Goal: Task Accomplishment & Management: Complete application form

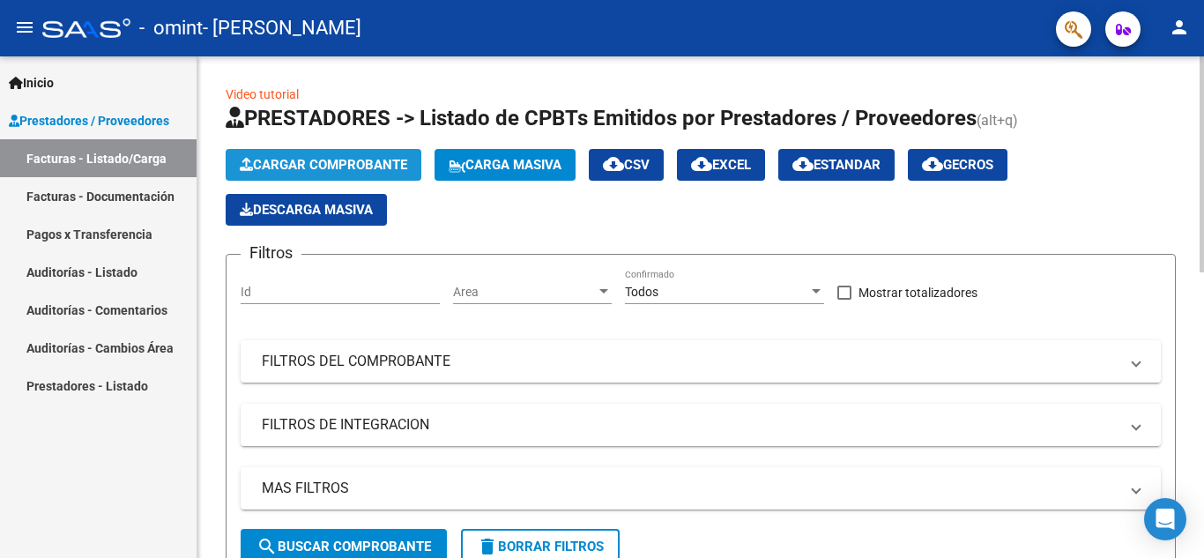
click at [355, 164] on span "Cargar Comprobante" at bounding box center [324, 165] width 168 height 16
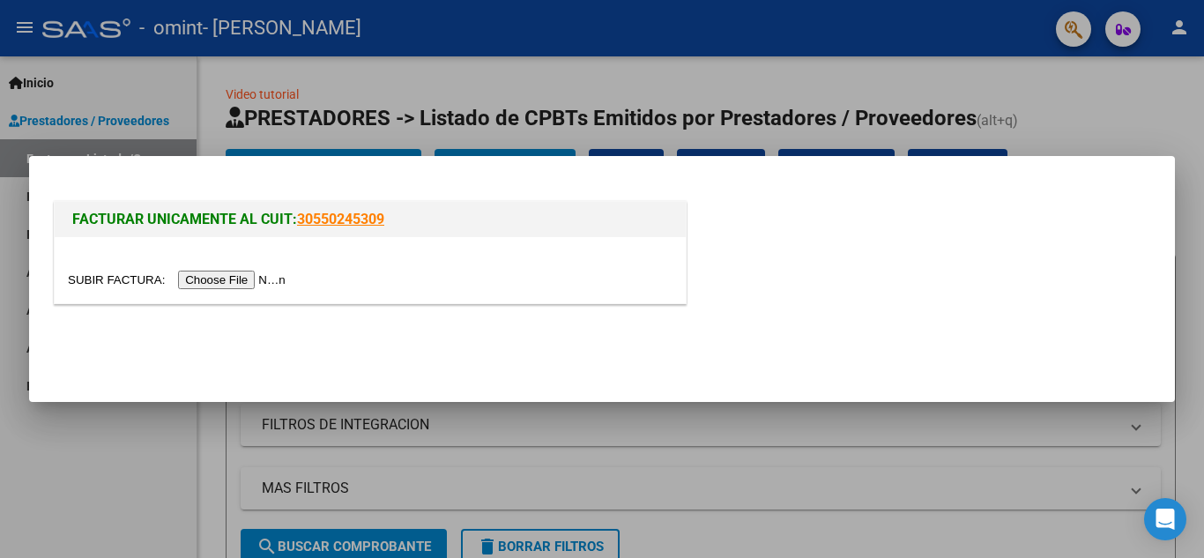
click at [253, 282] on input "file" at bounding box center [179, 280] width 223 height 19
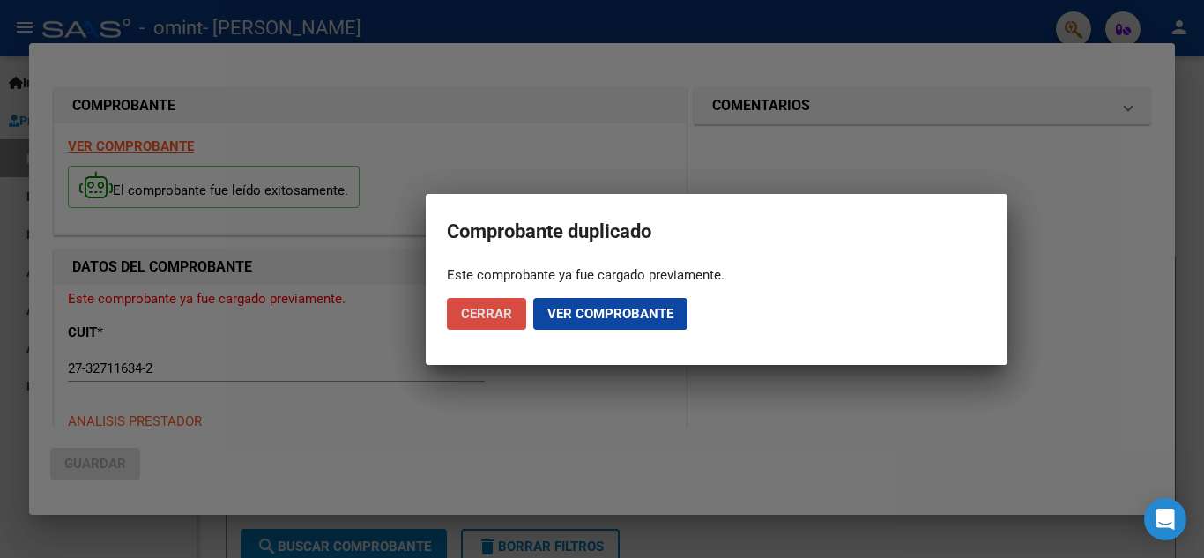
click at [473, 315] on span "Cerrar" at bounding box center [486, 314] width 51 height 16
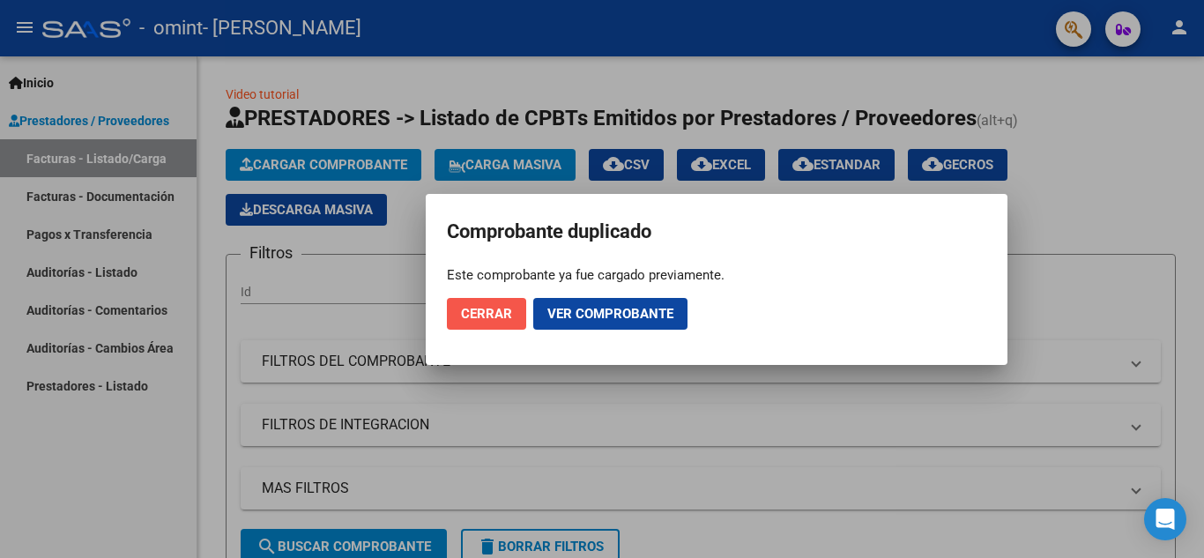
click at [473, 315] on span "Cerrar" at bounding box center [486, 314] width 51 height 16
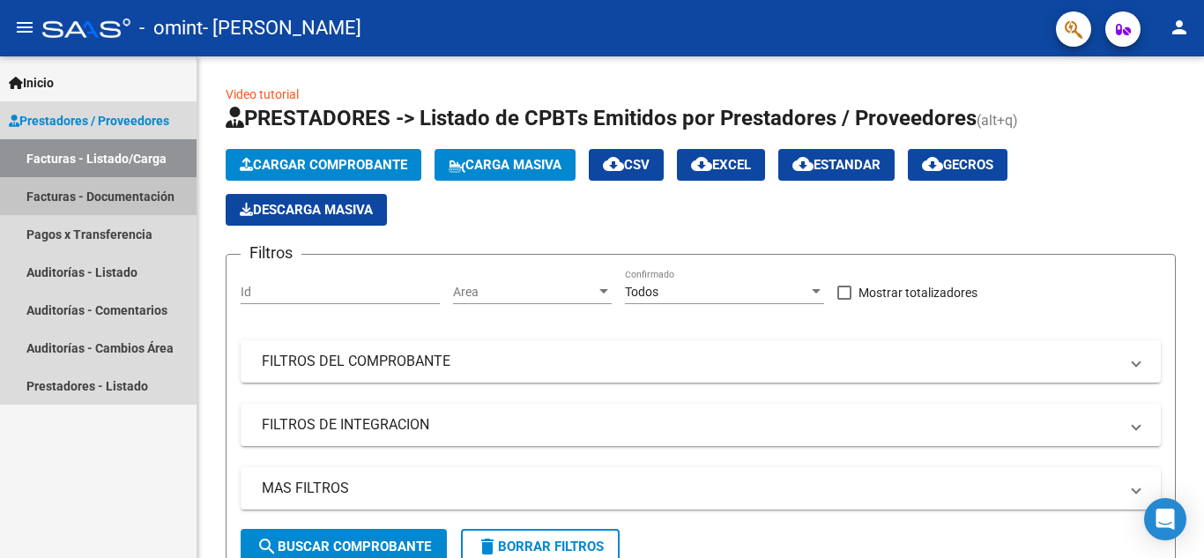
click at [86, 185] on link "Facturas - Documentación" at bounding box center [98, 196] width 197 height 38
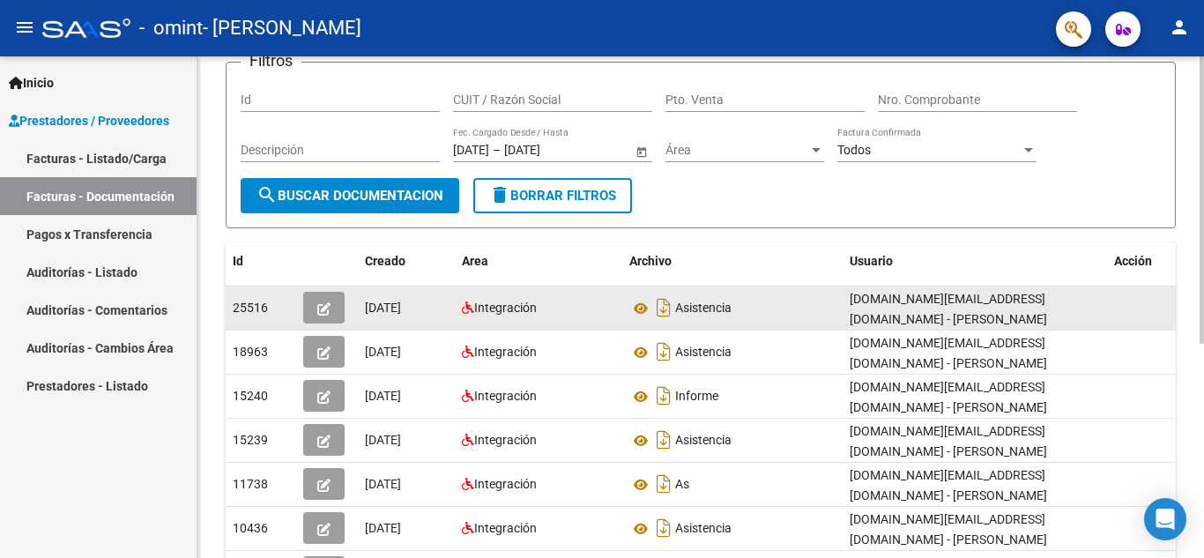
scroll to position [0, 19]
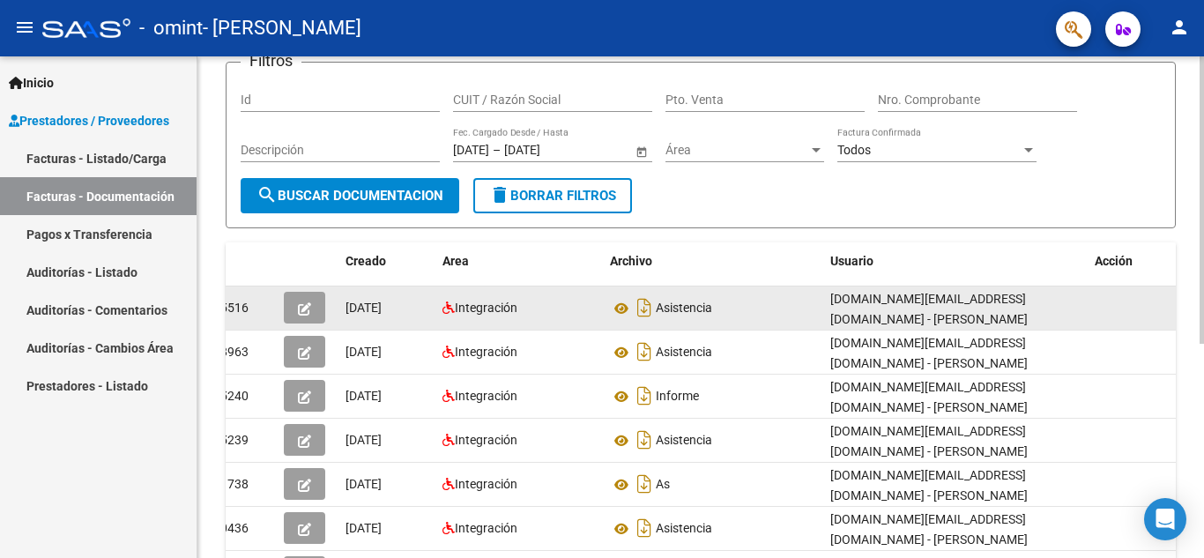
click at [607, 326] on datatable-body-cell "Asistencia" at bounding box center [713, 308] width 220 height 43
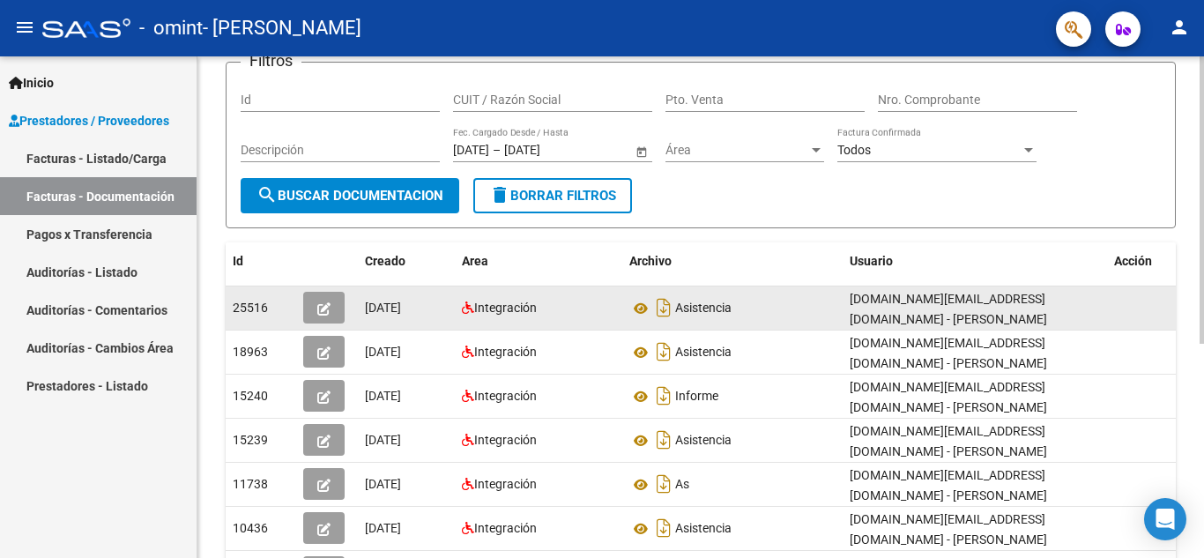
scroll to position [0, 0]
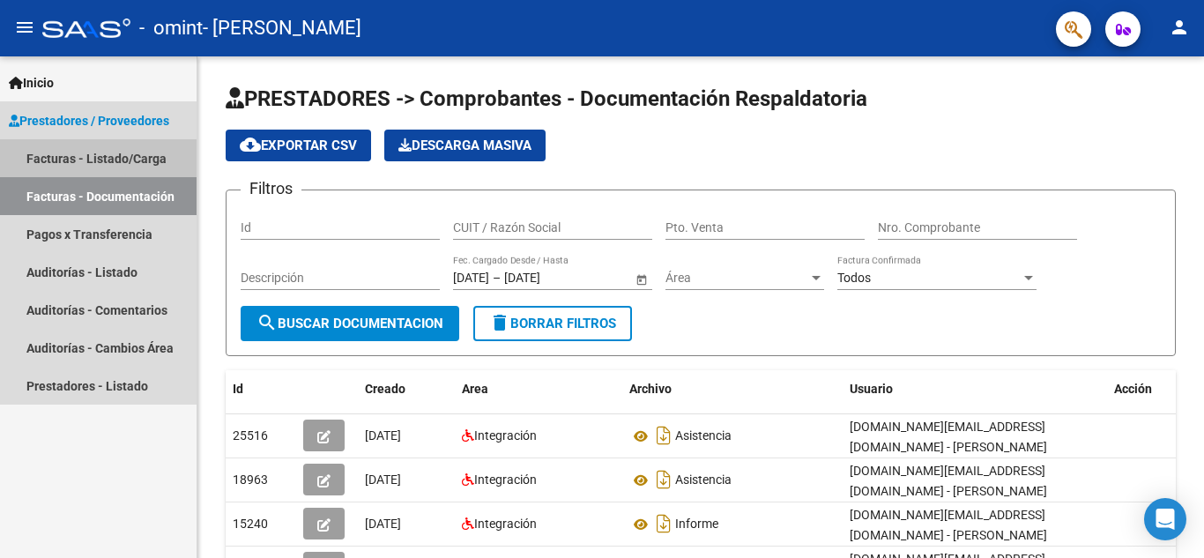
click at [81, 159] on link "Facturas - Listado/Carga" at bounding box center [98, 158] width 197 height 38
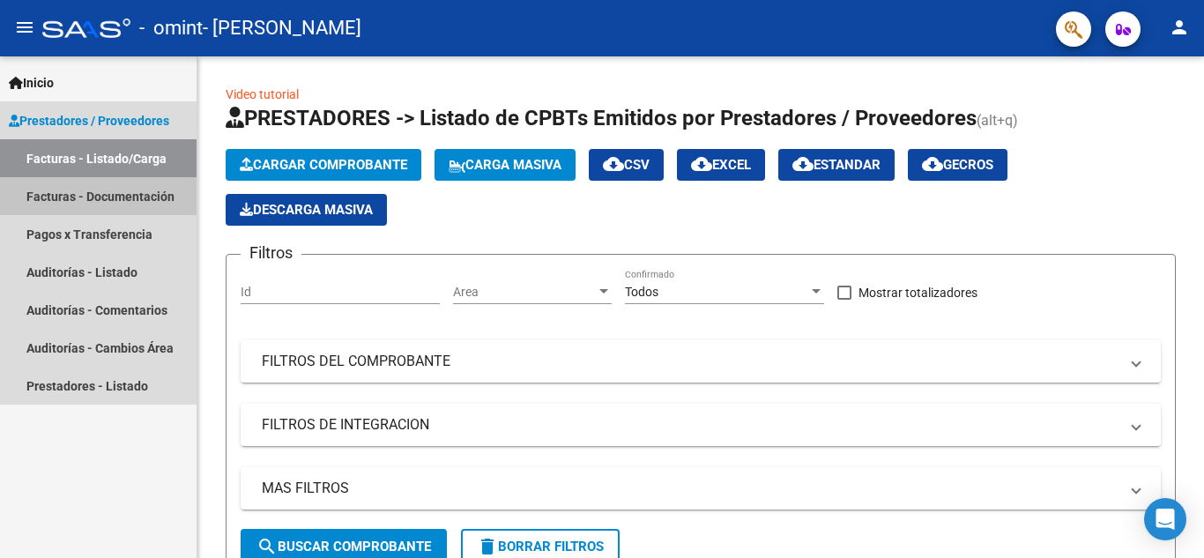
click at [84, 195] on link "Facturas - Documentación" at bounding box center [98, 196] width 197 height 38
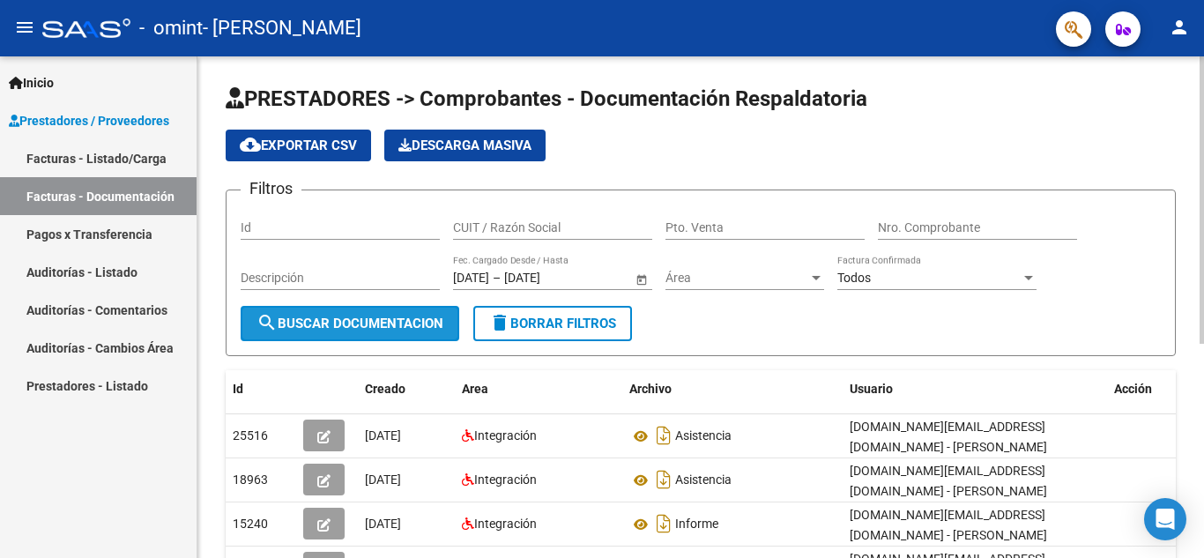
click at [383, 335] on button "search Buscar Documentacion" at bounding box center [350, 323] width 219 height 35
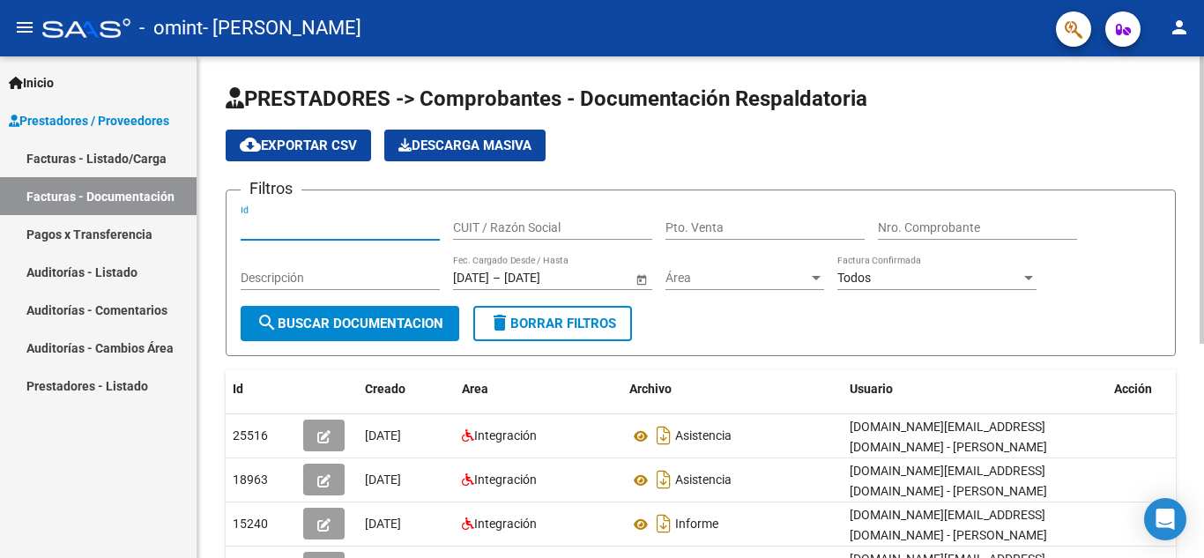
click at [334, 232] on input "Id" at bounding box center [340, 227] width 199 height 15
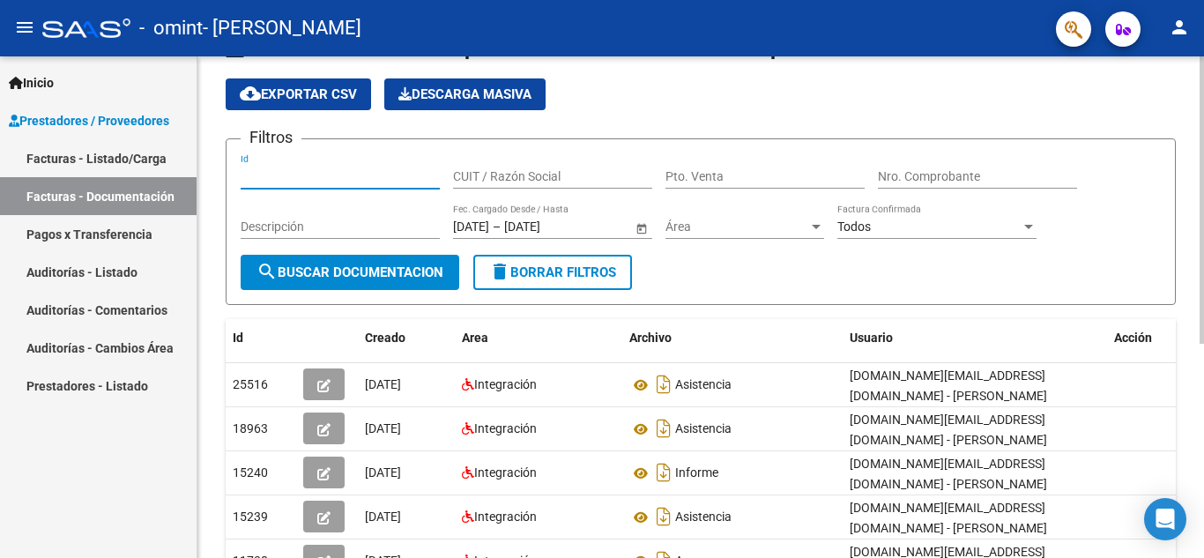
scroll to position [52, 0]
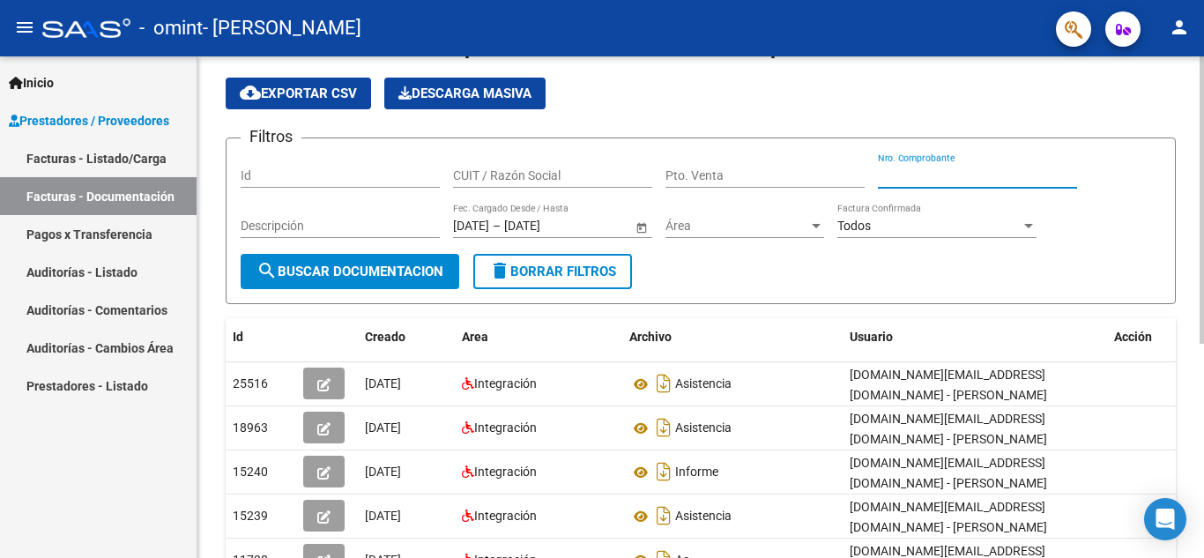
click at [928, 173] on input "Nro. Comprobante" at bounding box center [977, 175] width 199 height 15
type input "00001192"
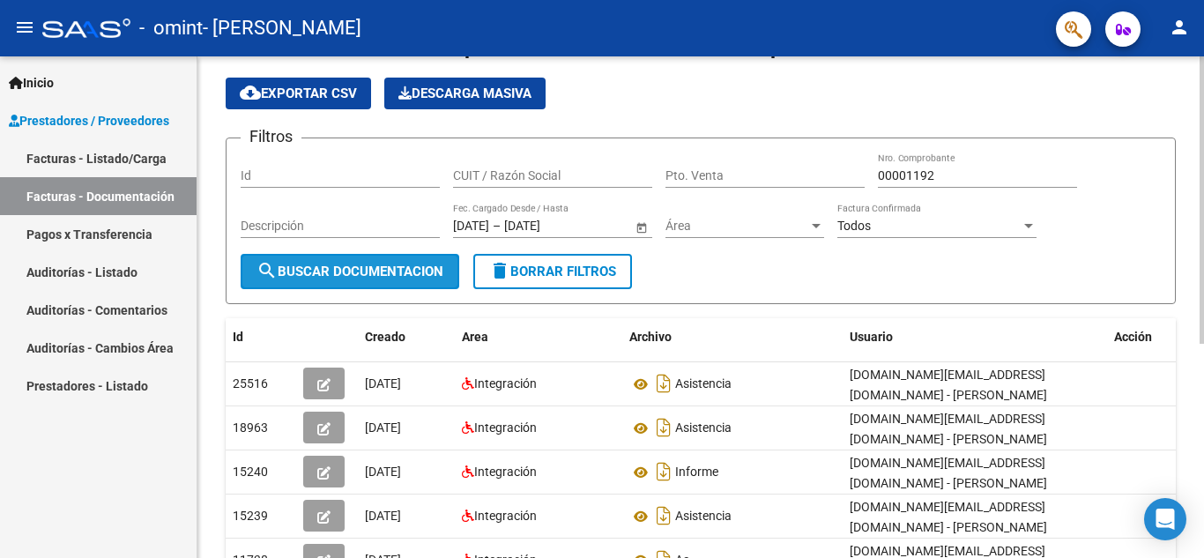
click at [436, 273] on span "search Buscar Documentacion" at bounding box center [350, 272] width 187 height 16
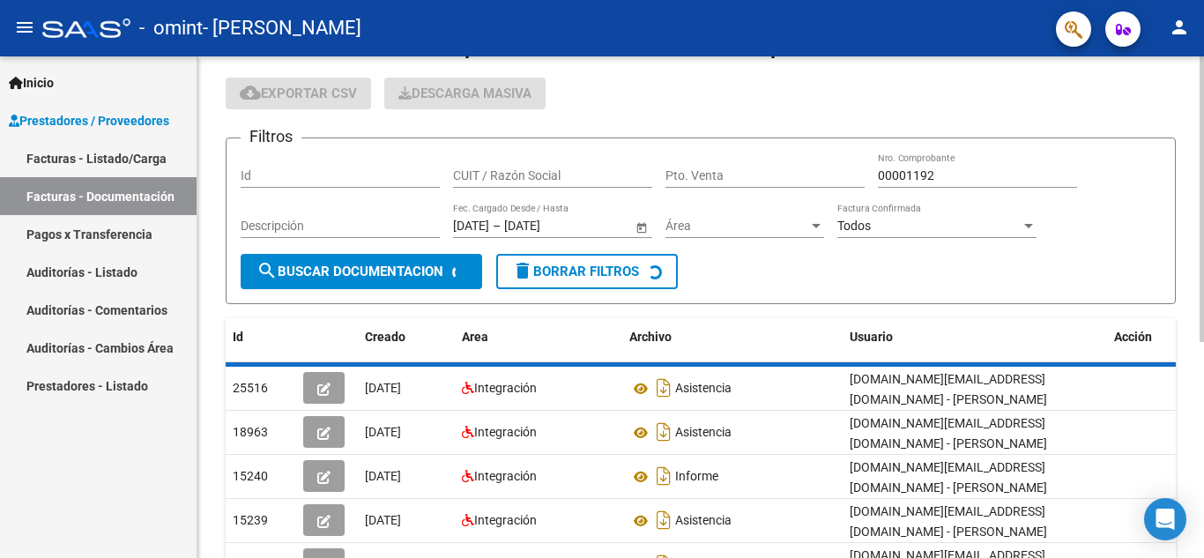
scroll to position [2, 0]
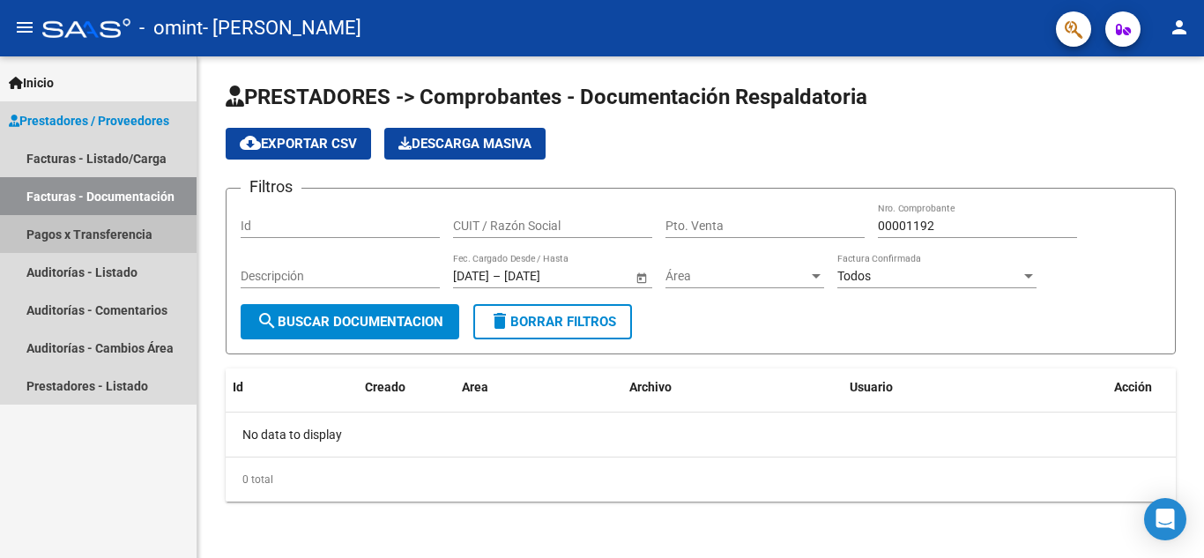
click at [73, 239] on link "Pagos x Transferencia" at bounding box center [98, 234] width 197 height 38
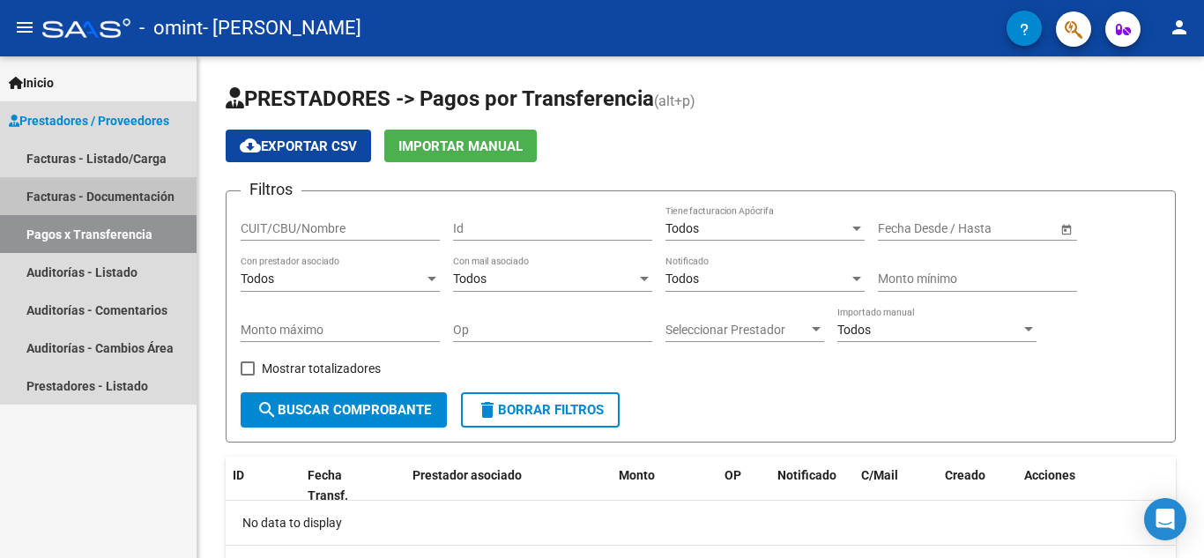
click at [66, 183] on link "Facturas - Documentación" at bounding box center [98, 196] width 197 height 38
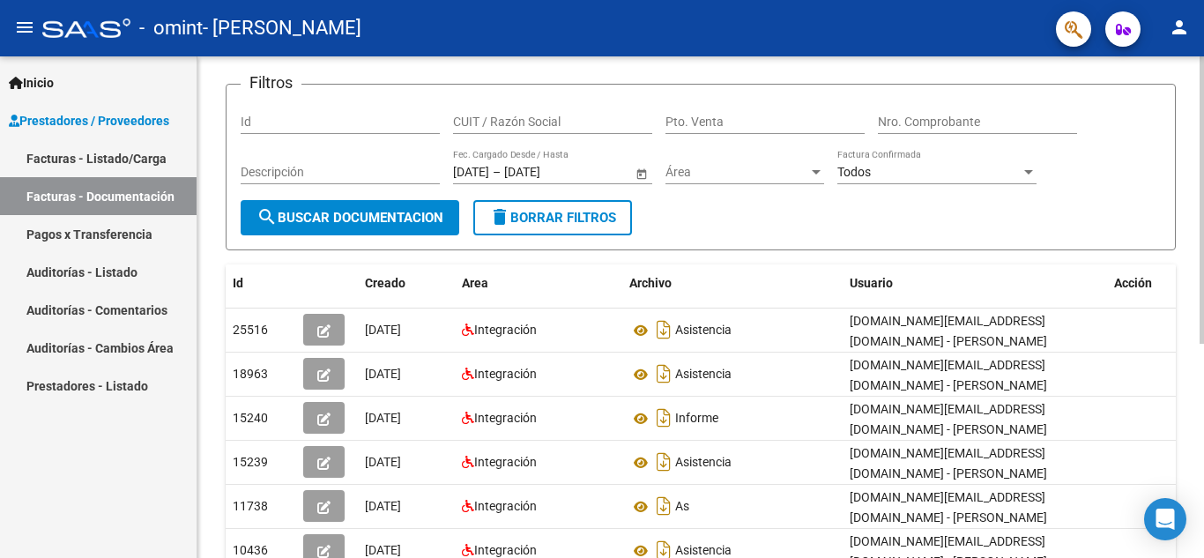
scroll to position [105, 0]
click at [378, 212] on span "search Buscar Documentacion" at bounding box center [350, 219] width 187 height 16
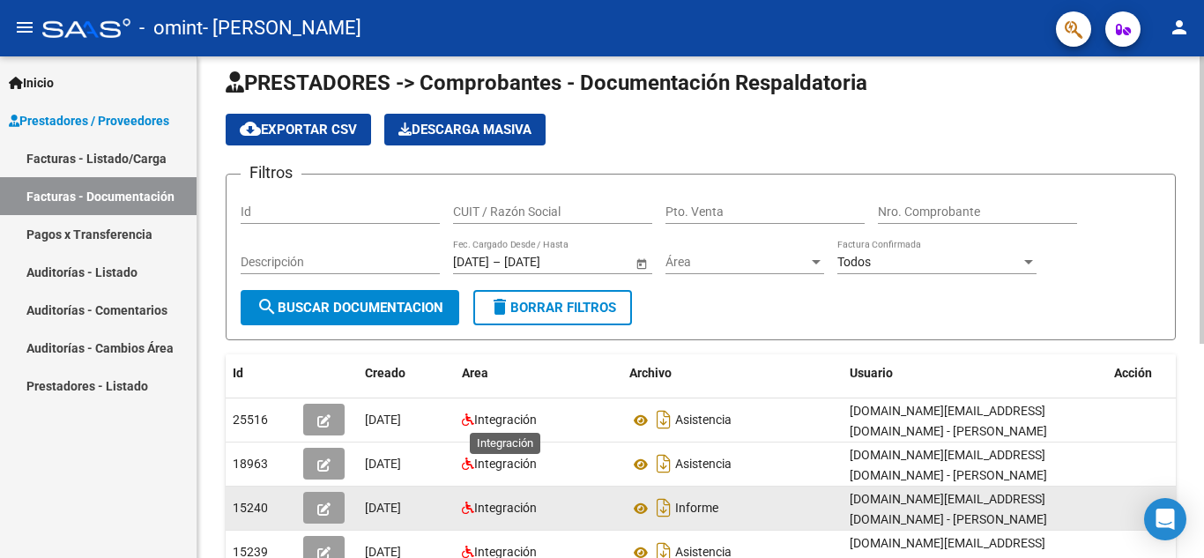
scroll to position [0, 0]
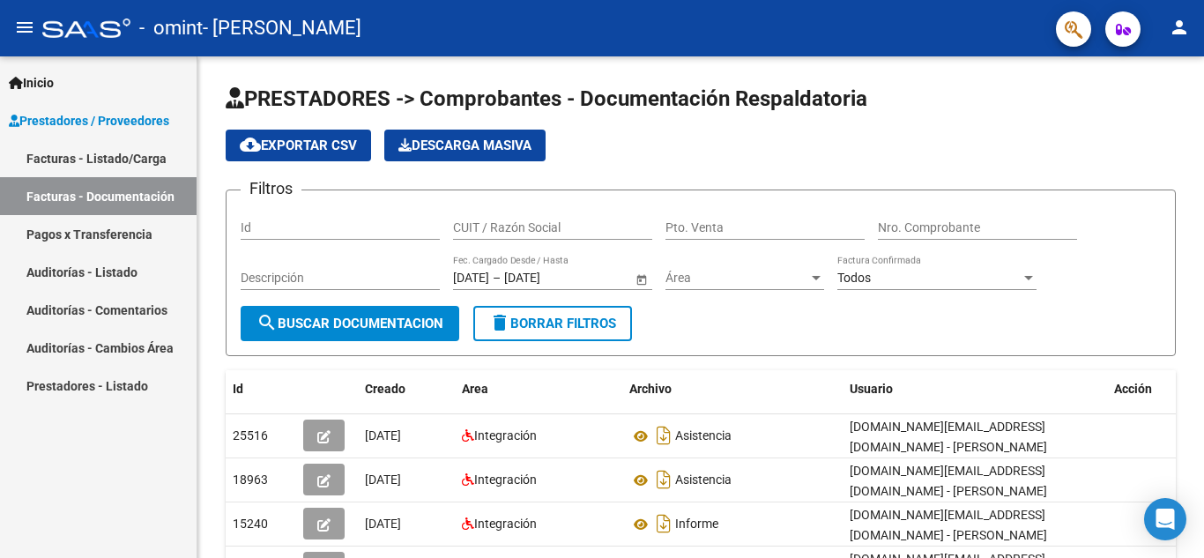
click at [114, 152] on link "Facturas - Listado/Carga" at bounding box center [98, 158] width 197 height 38
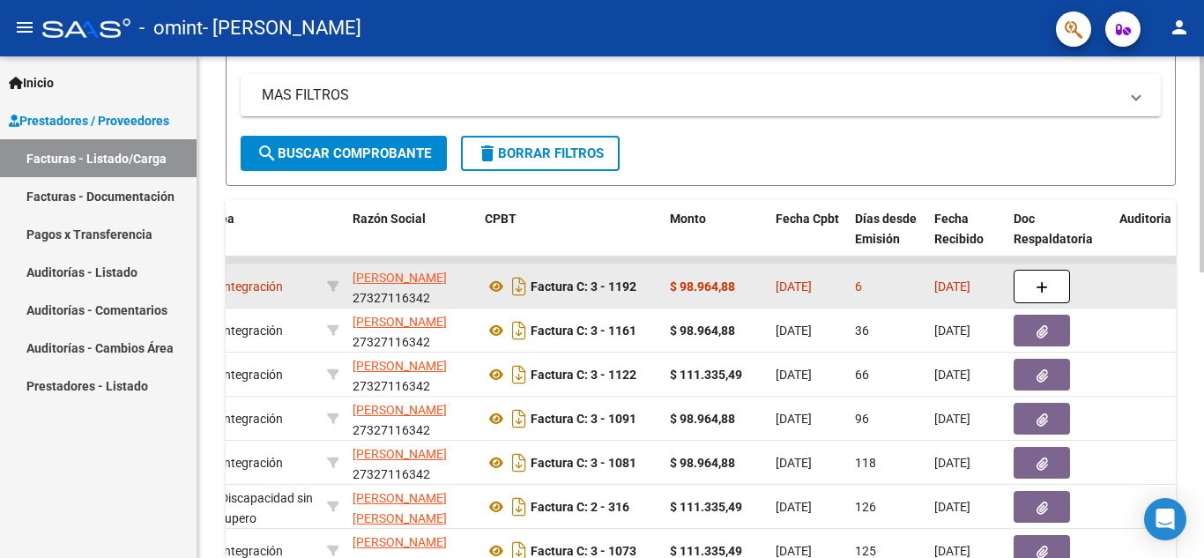
scroll to position [0, 1]
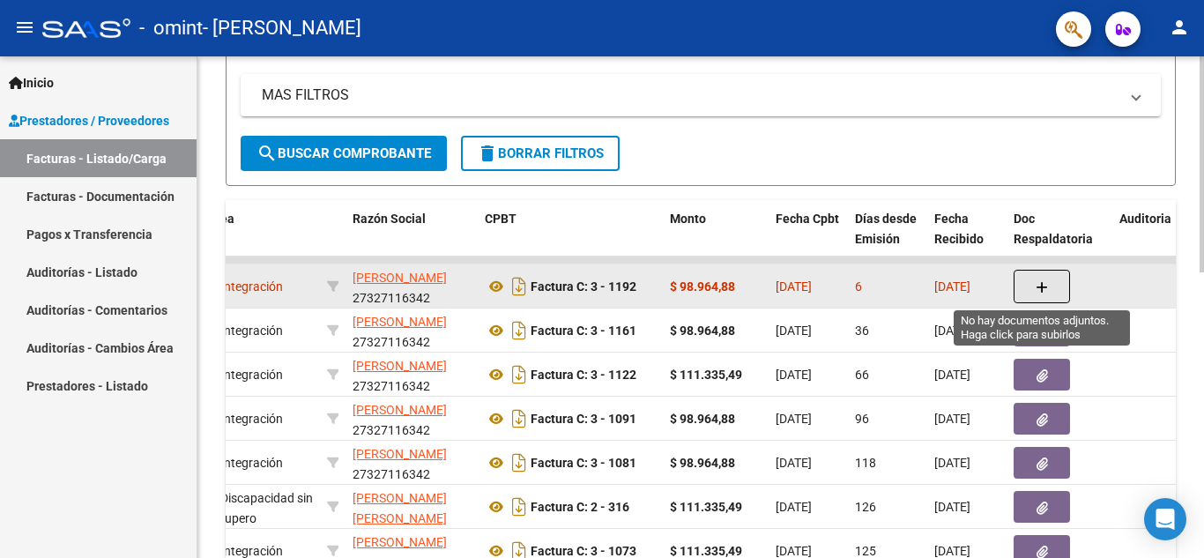
click at [1040, 293] on icon "button" at bounding box center [1042, 287] width 12 height 13
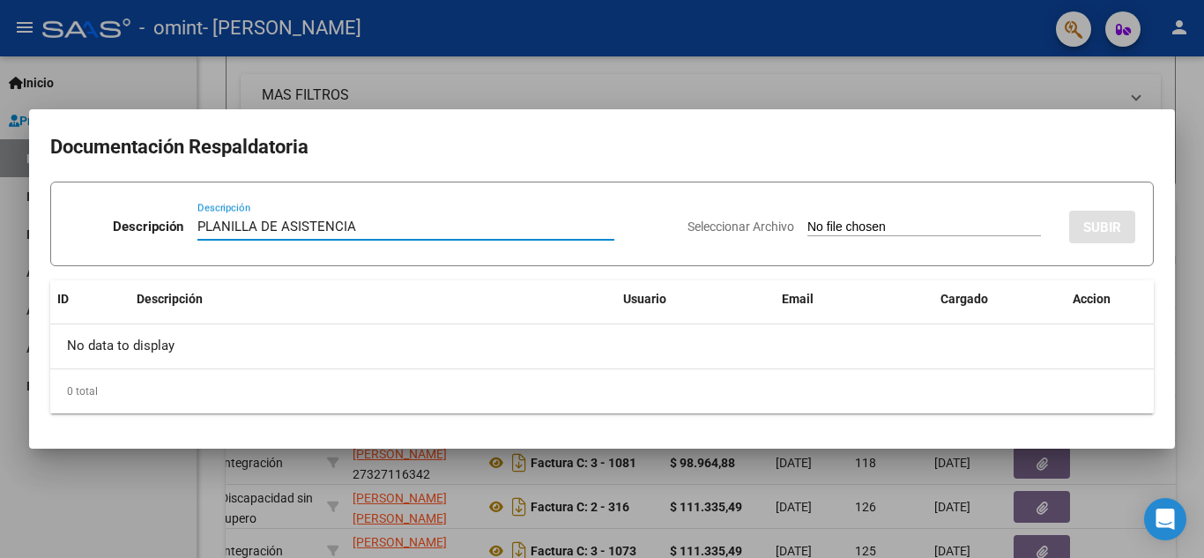
type input "PLANILLA DE ASISTENCIA"
click at [747, 227] on span "Seleccionar Archivo" at bounding box center [741, 227] width 107 height 14
click at [808, 227] on input "Seleccionar Archivo" at bounding box center [925, 228] width 234 height 17
click at [718, 227] on span "Seleccionar Archivo" at bounding box center [741, 227] width 107 height 14
click at [808, 227] on input "Seleccionar Archivo" at bounding box center [925, 228] width 234 height 17
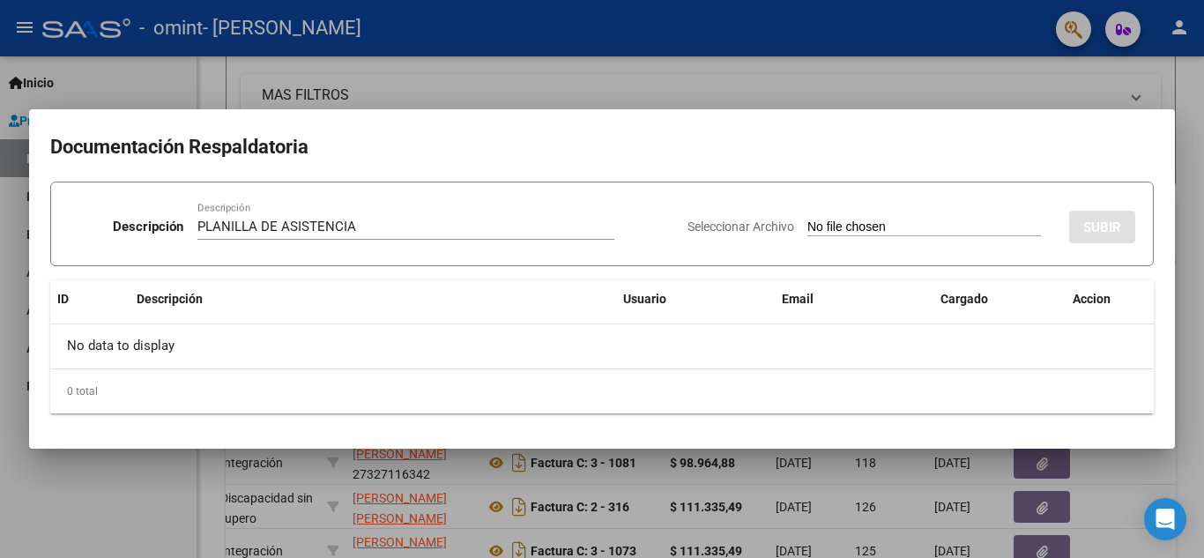
type input "C:\fakepath\asist to [PERSON_NAME] septiembre .pdf"
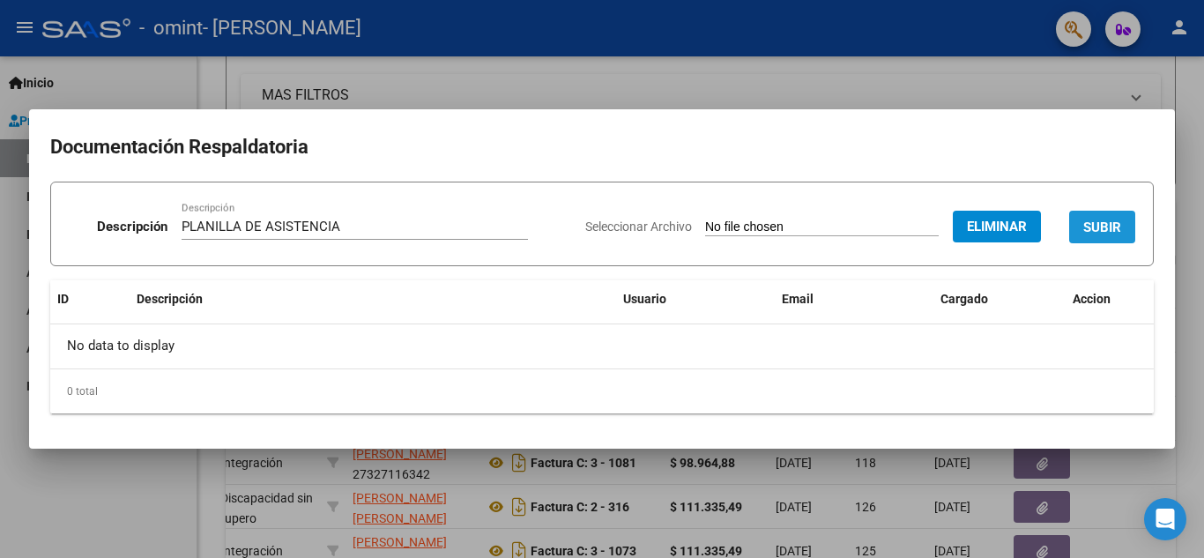
click at [1109, 225] on span "SUBIR" at bounding box center [1103, 228] width 38 height 16
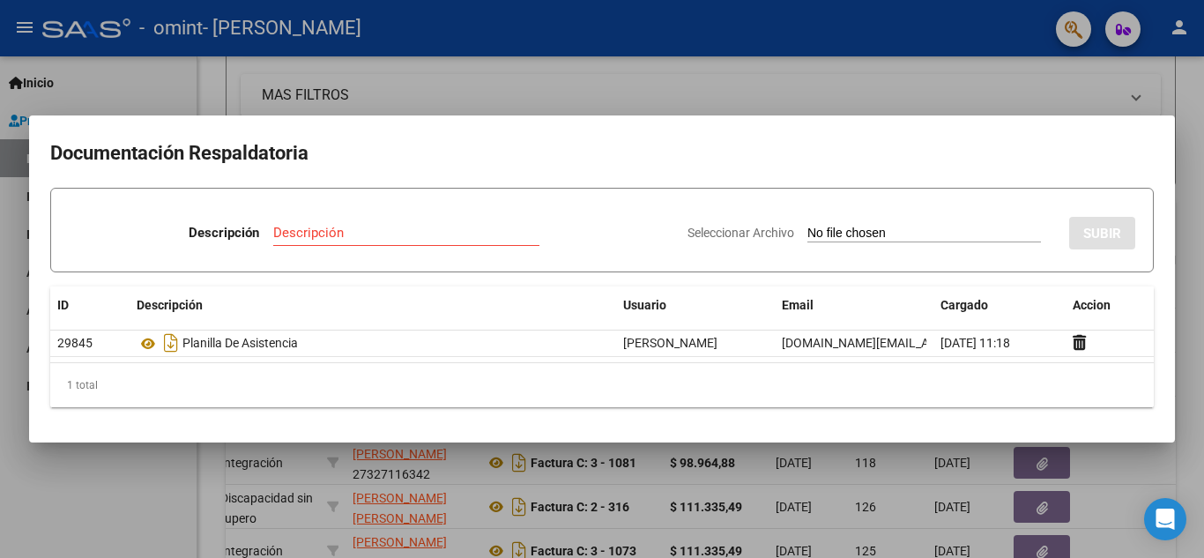
click at [844, 88] on div at bounding box center [602, 279] width 1204 height 558
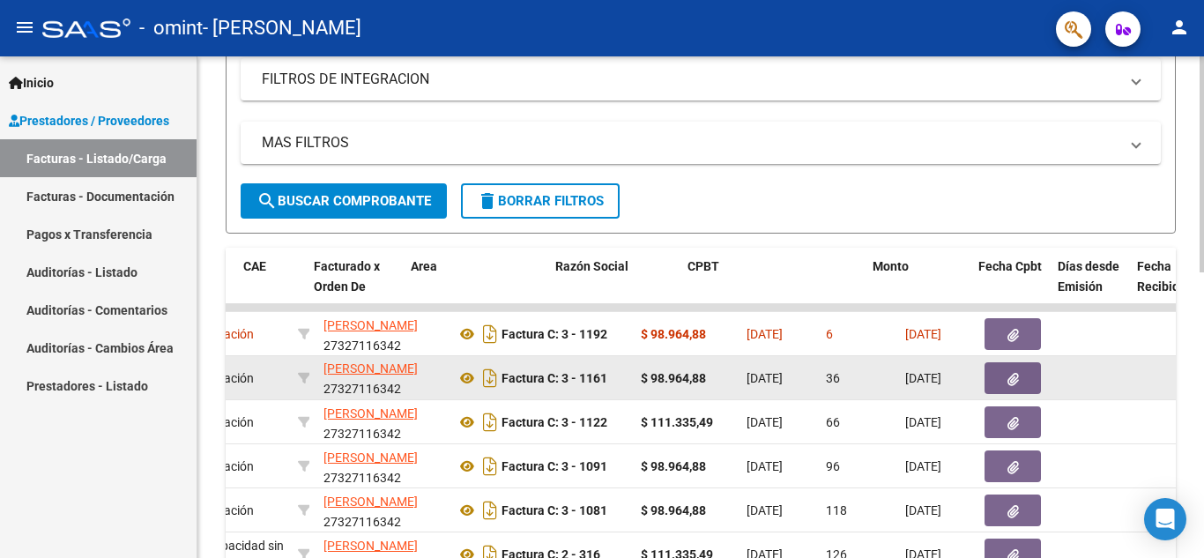
scroll to position [0, 0]
